Goal: Transaction & Acquisition: Purchase product/service

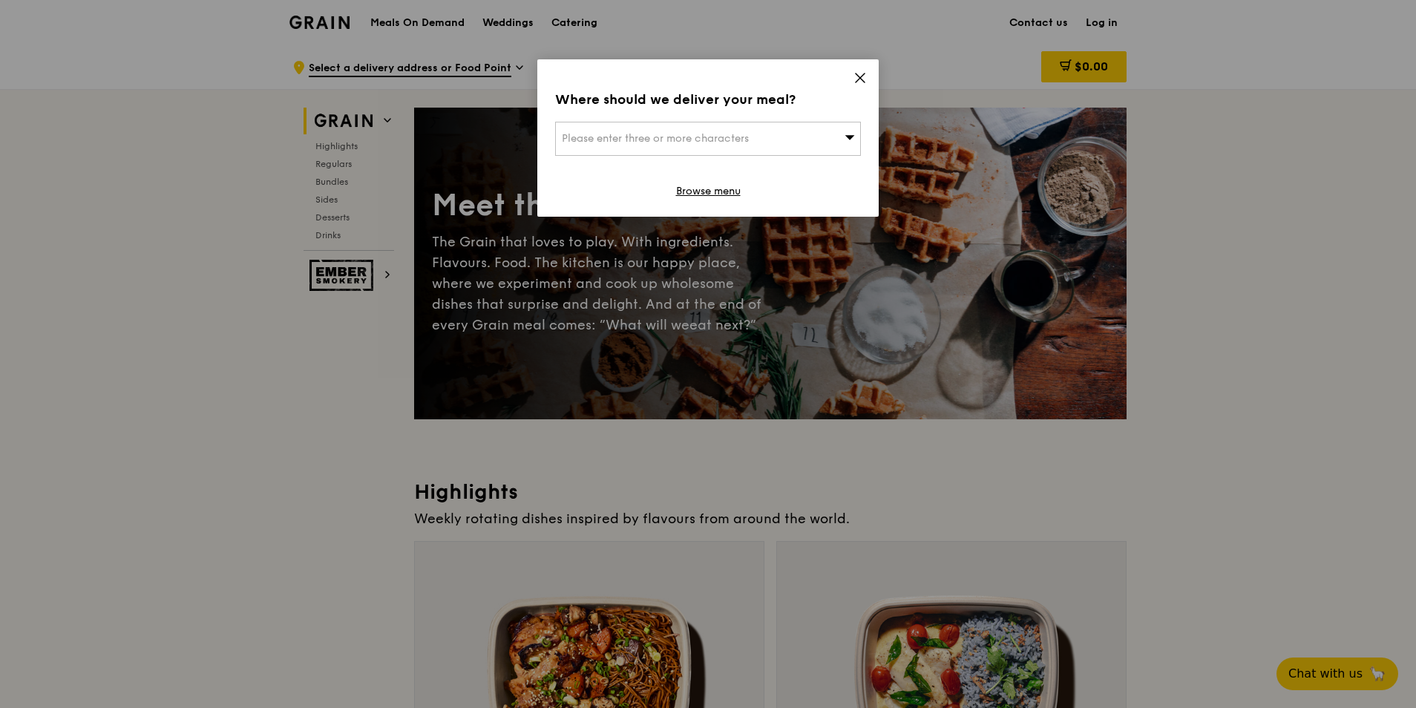
click at [719, 146] on div "Please enter three or more characters" at bounding box center [708, 139] width 306 height 34
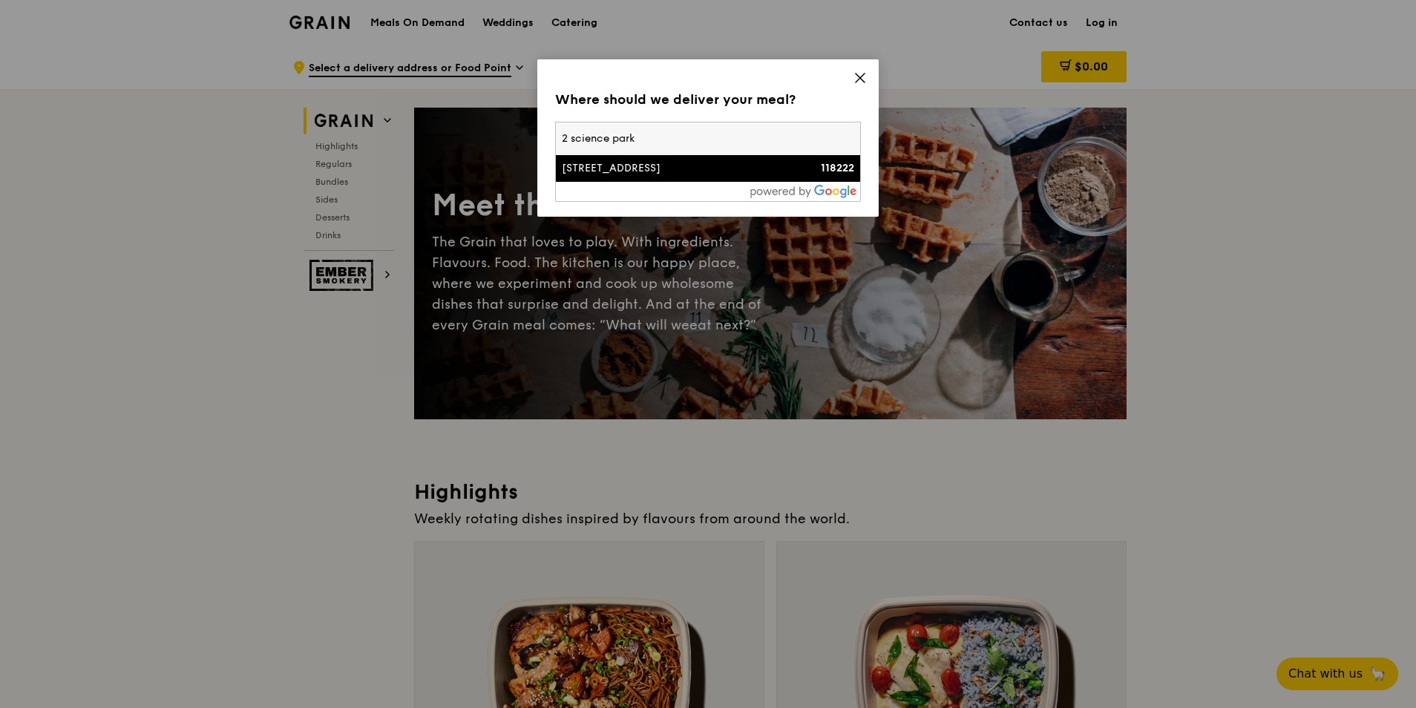
type input "2 science park"
click at [668, 163] on div "[STREET_ADDRESS]" at bounding box center [672, 168] width 220 height 15
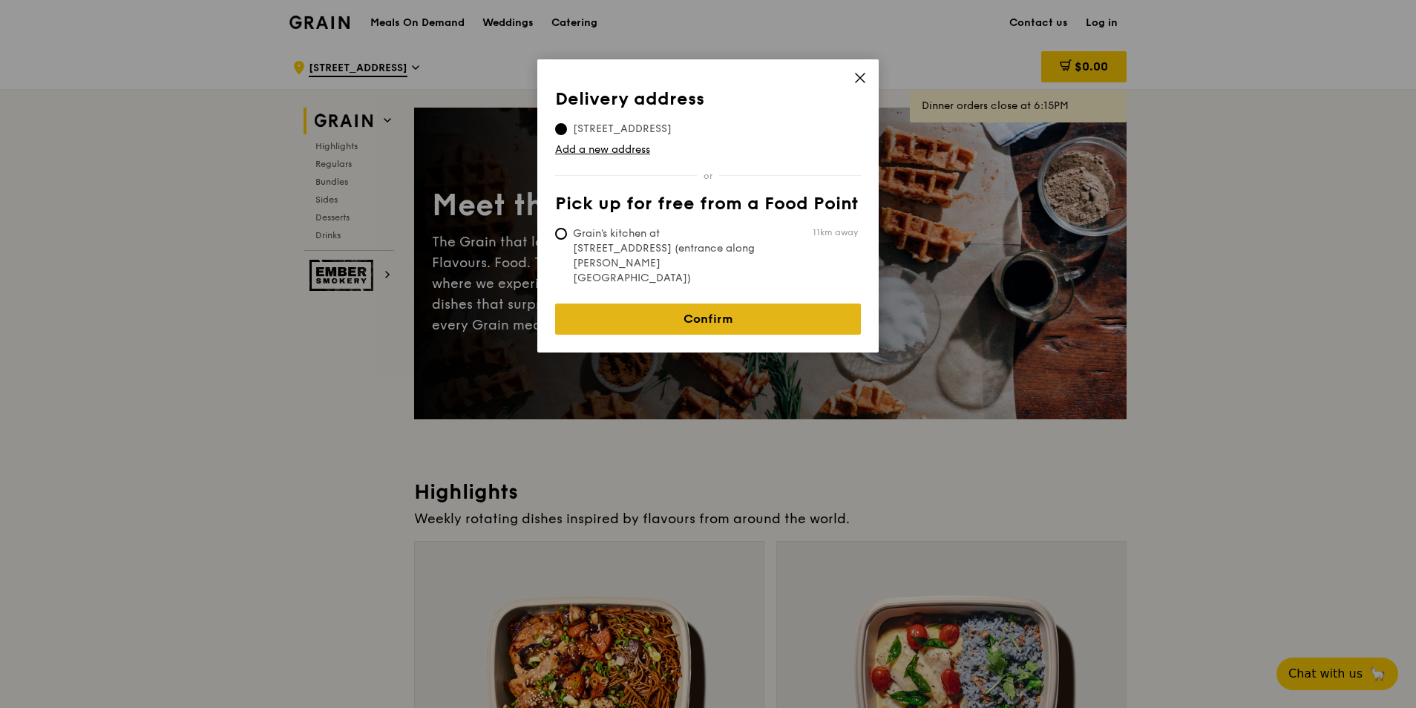
click at [673, 304] on link "Confirm" at bounding box center [708, 319] width 306 height 31
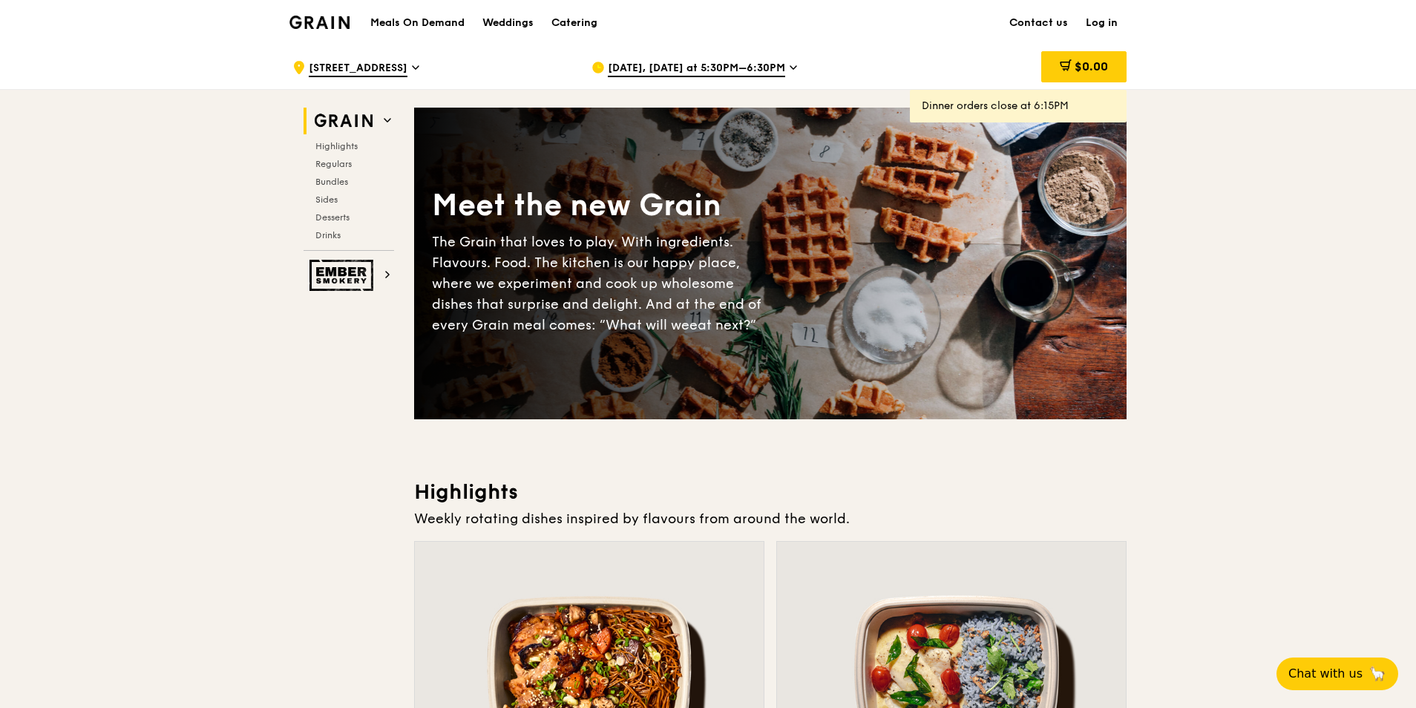
click at [778, 64] on span "[DATE], [DATE] at 5:30PM–6:30PM" at bounding box center [696, 69] width 177 height 16
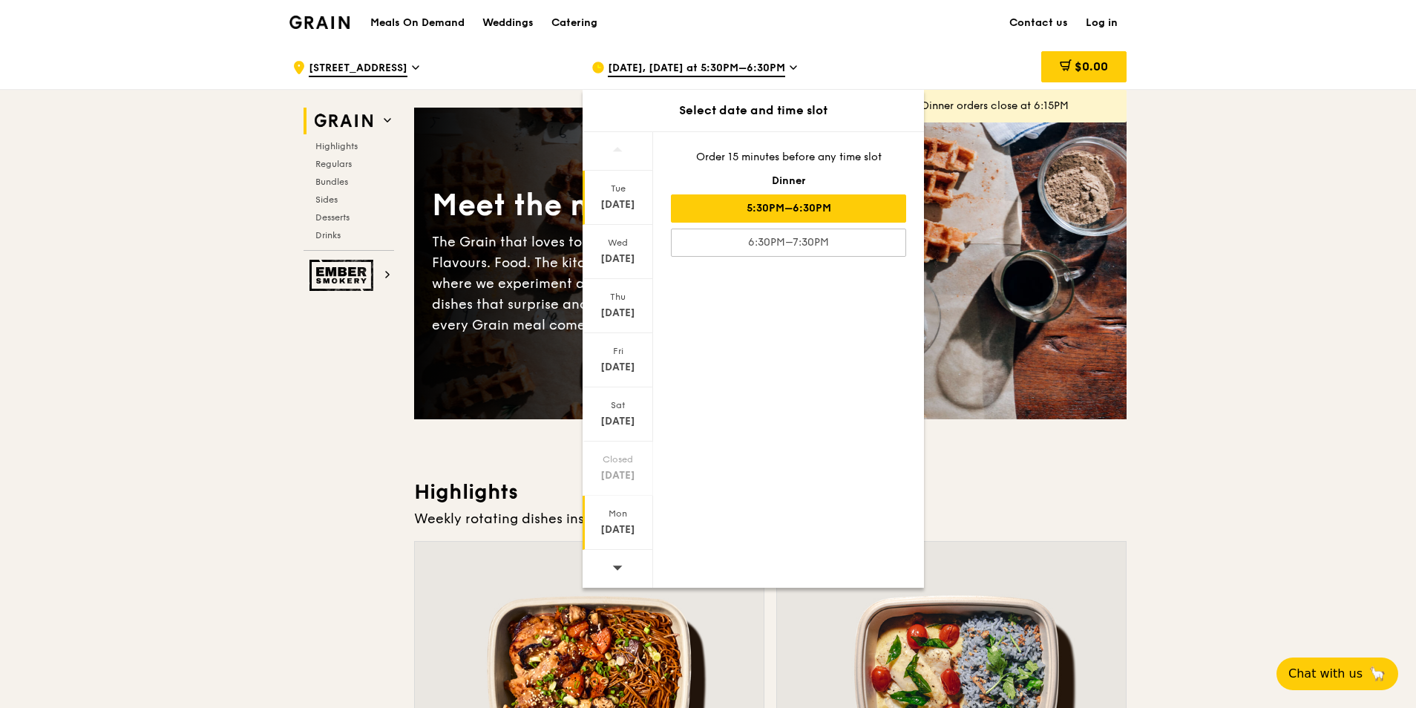
scroll to position [148, 0]
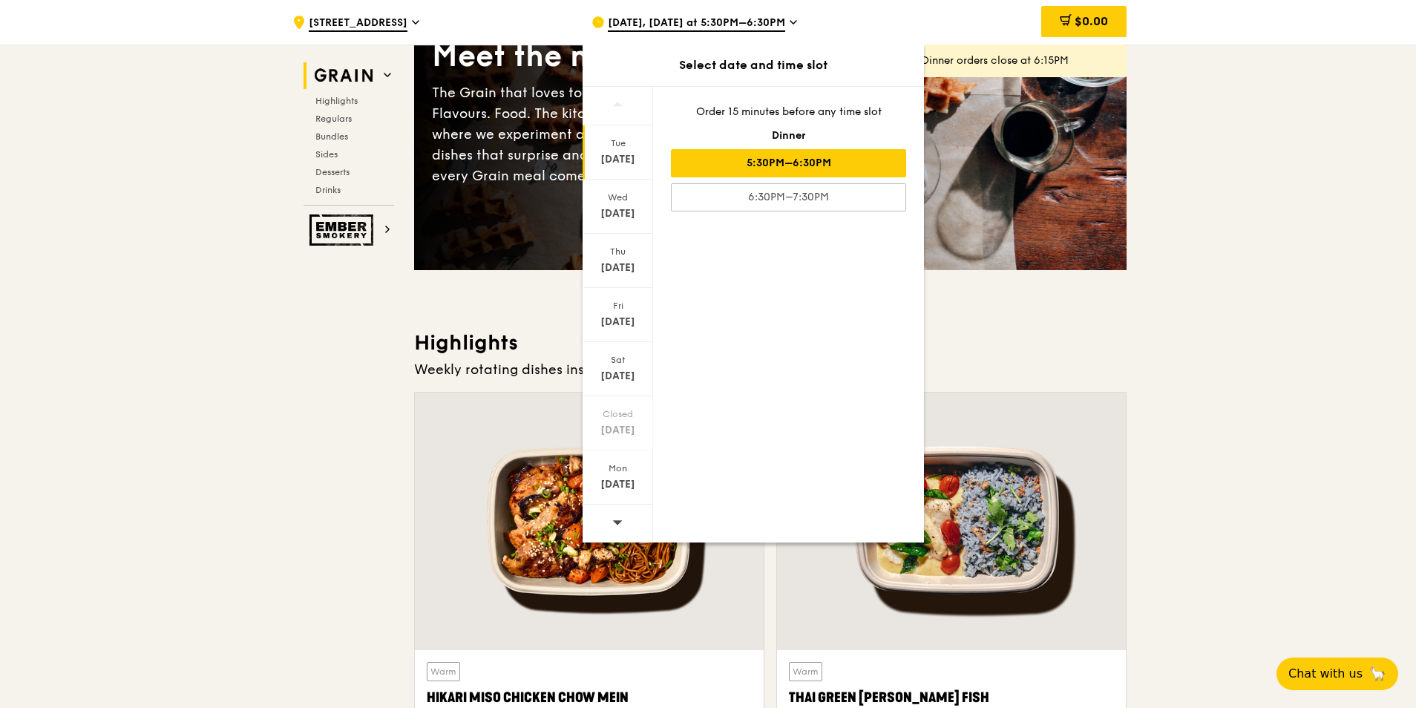
click at [619, 515] on span at bounding box center [617, 522] width 10 height 35
click at [615, 148] on div "Tue" at bounding box center [618, 143] width 66 height 12
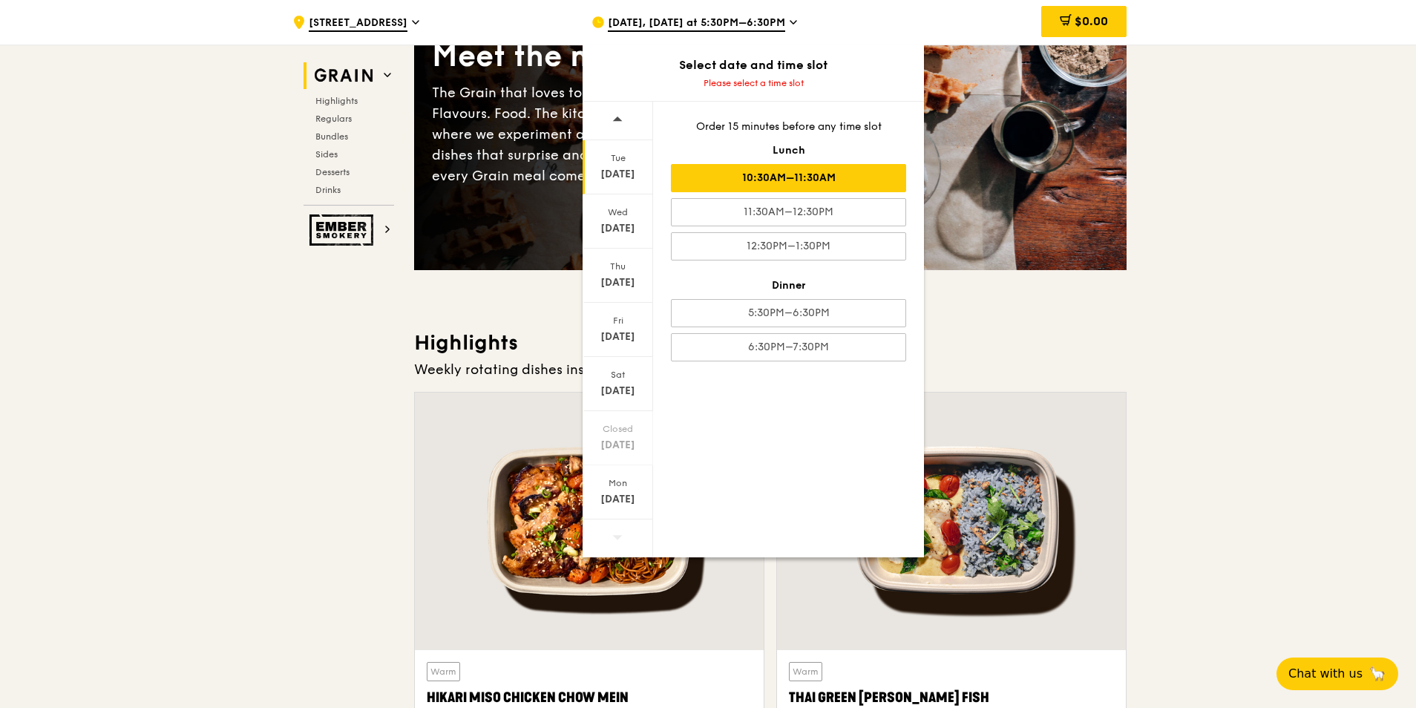
click at [807, 184] on div "10:30AM–11:30AM" at bounding box center [788, 178] width 235 height 28
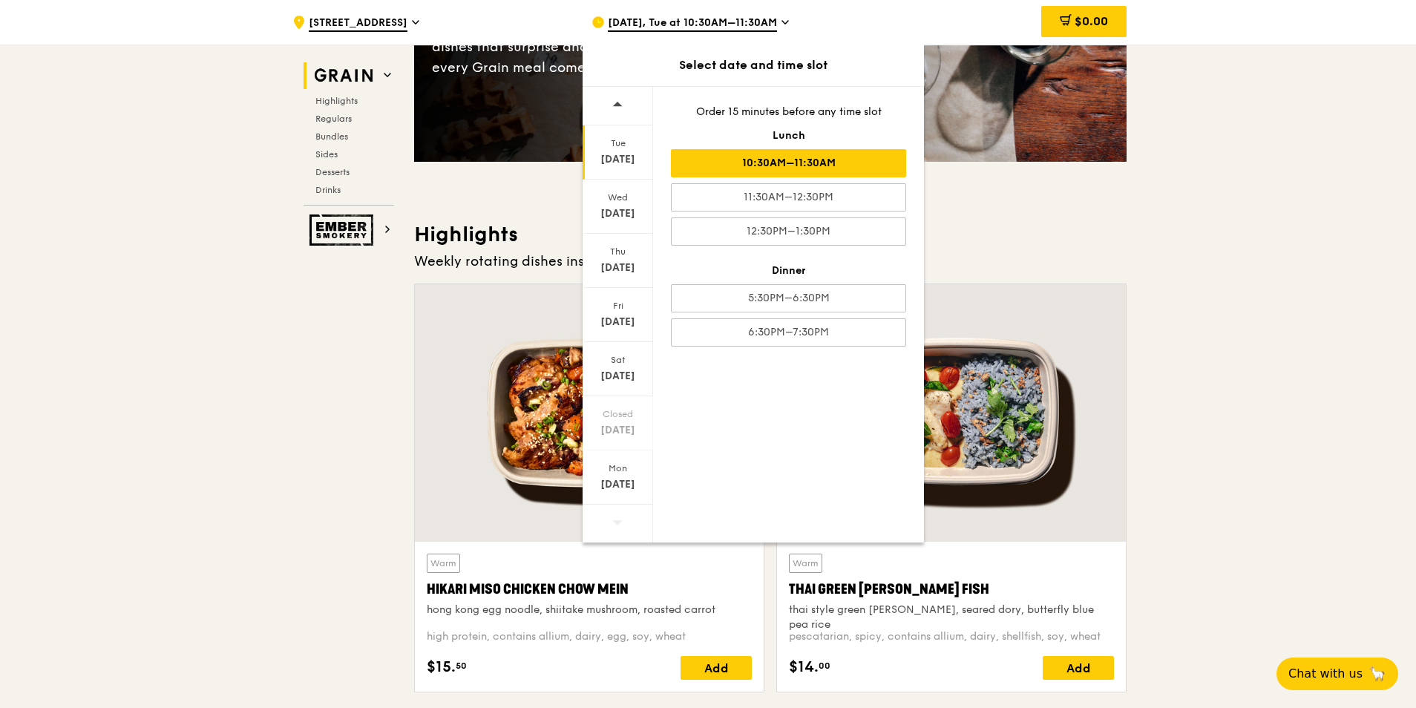
scroll to position [223, 0]
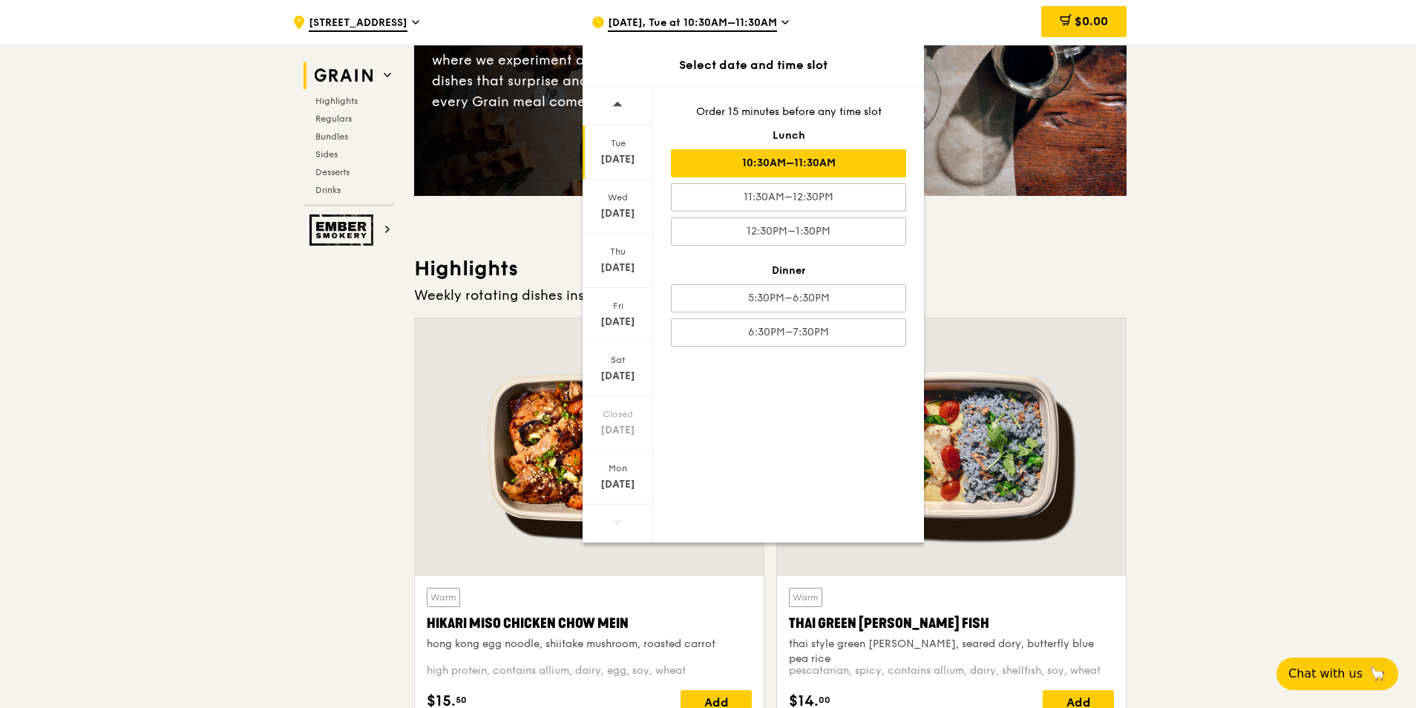
click at [824, 165] on div "10:30AM–11:30AM" at bounding box center [788, 163] width 235 height 28
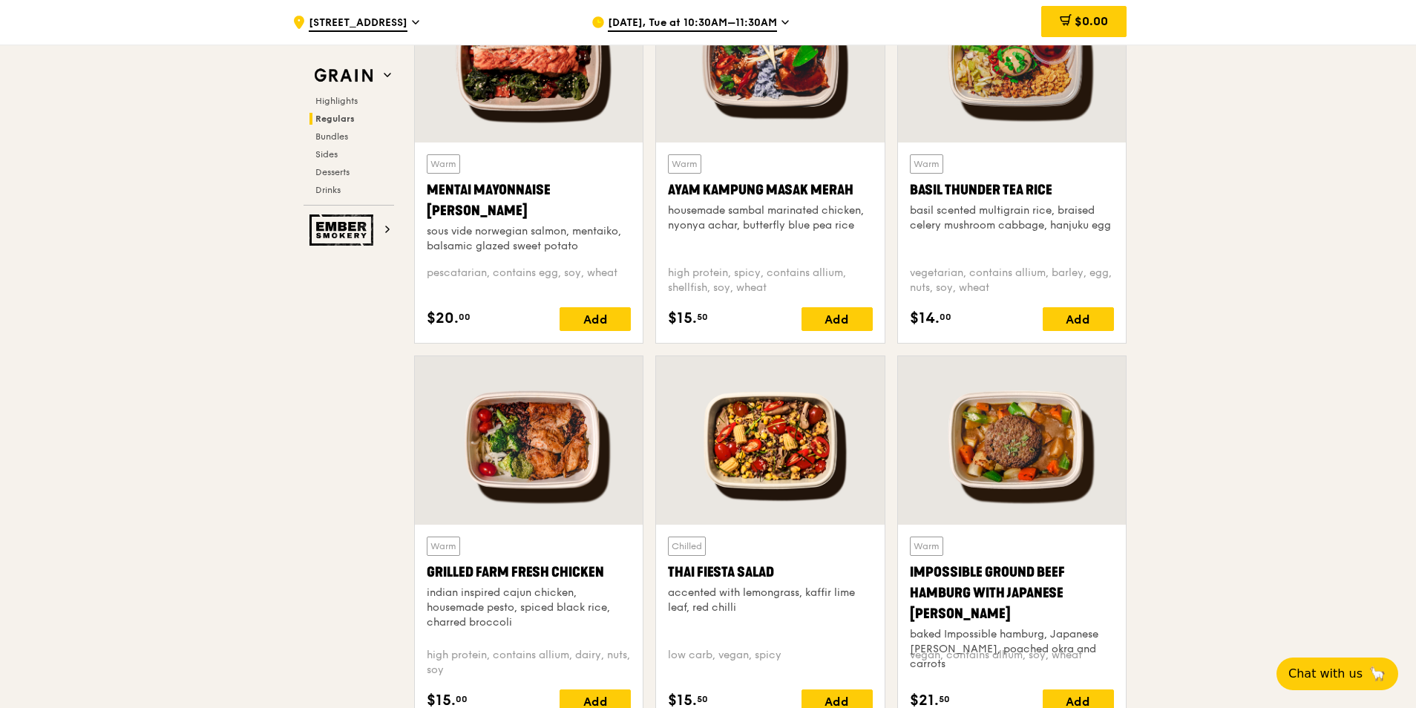
scroll to position [1516, 0]
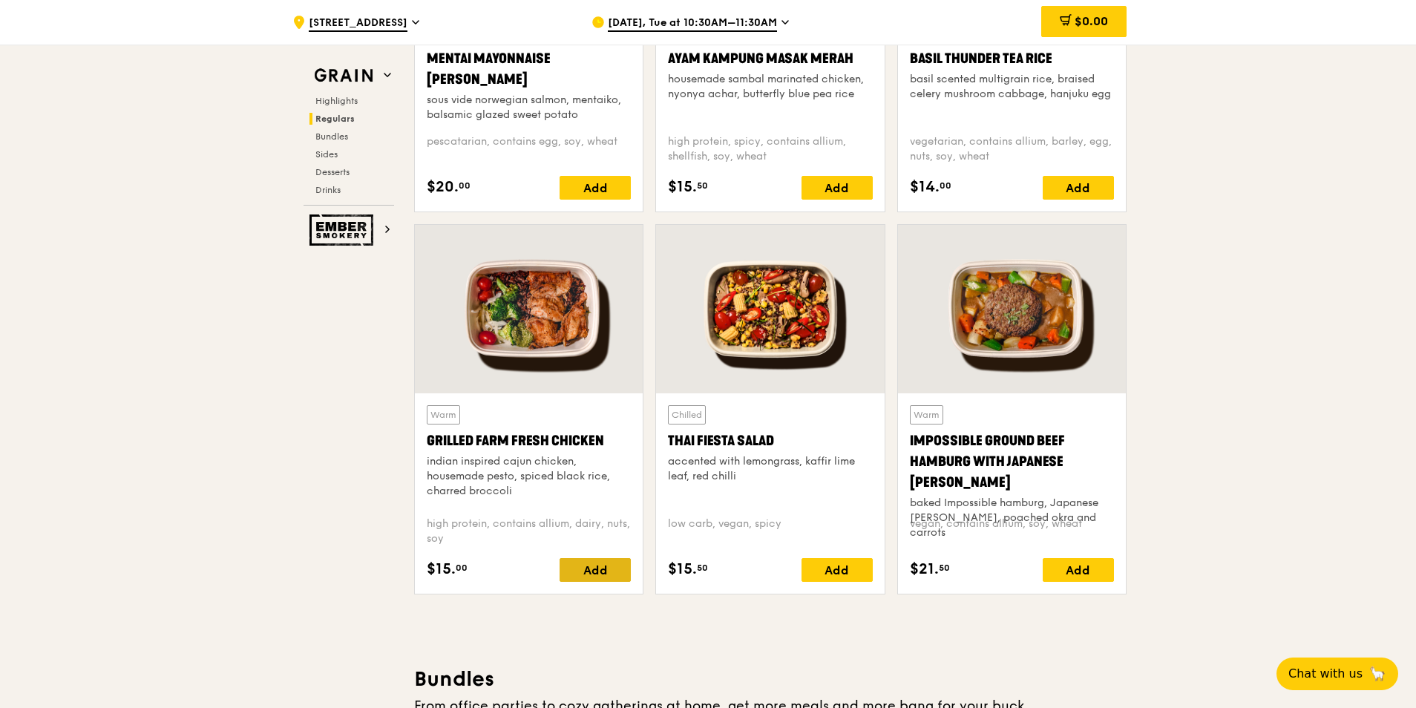
click at [603, 570] on div "Add" at bounding box center [595, 570] width 71 height 24
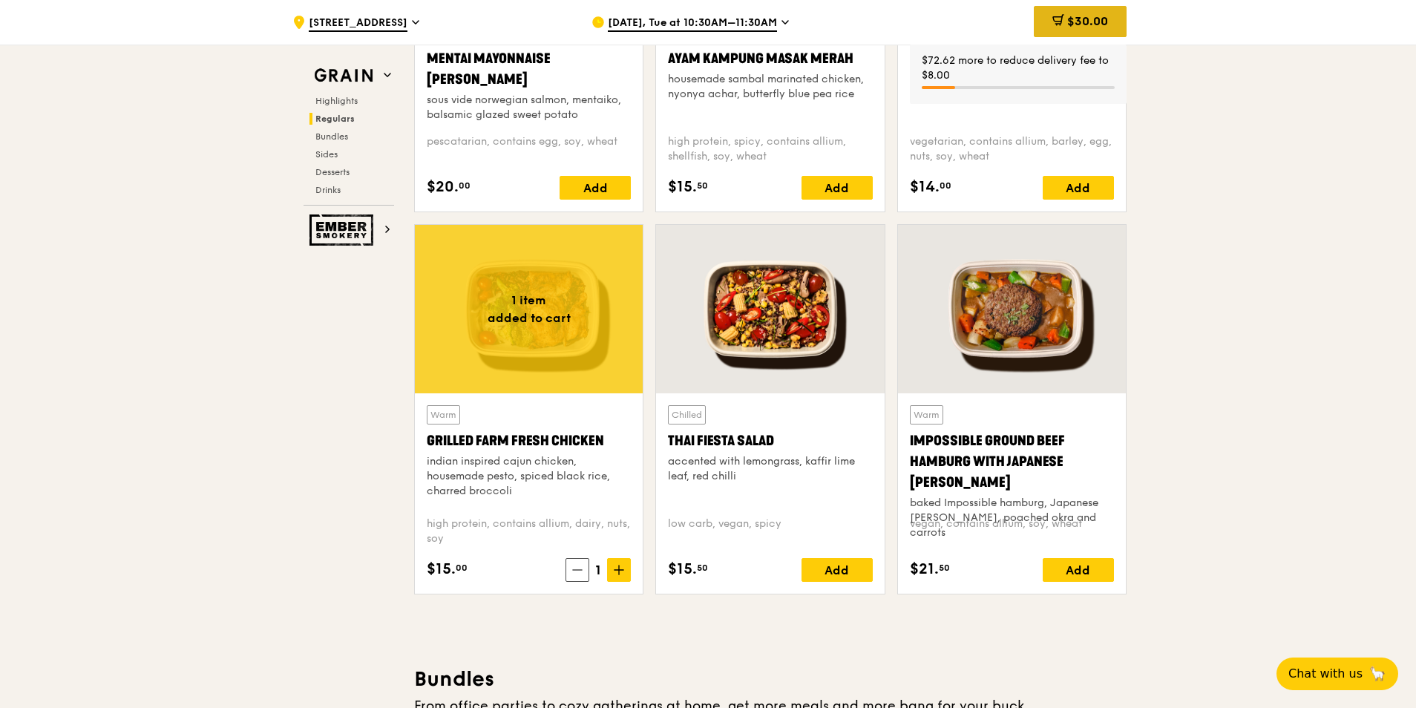
click at [1091, 34] on div "$30.00" at bounding box center [1080, 21] width 93 height 31
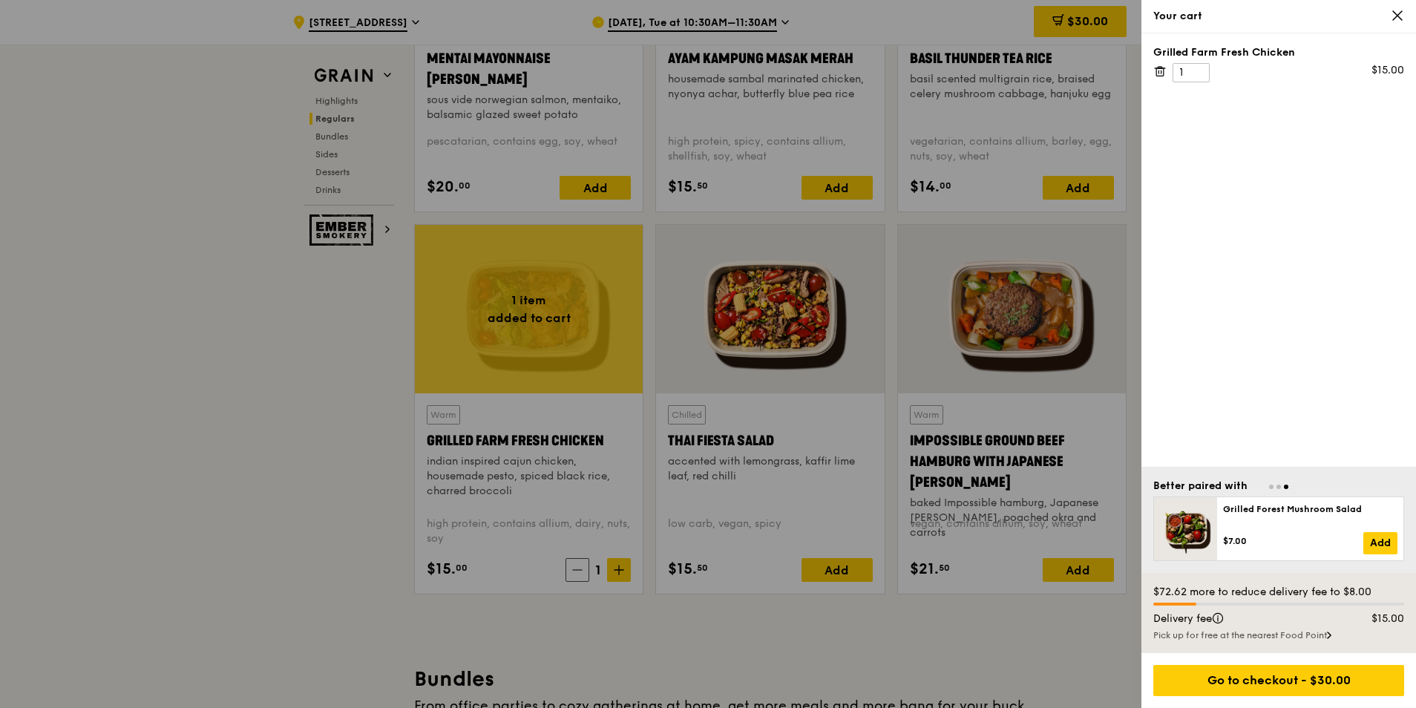
click at [1394, 16] on icon at bounding box center [1397, 15] width 13 height 13
